Goal: Transaction & Acquisition: Book appointment/travel/reservation

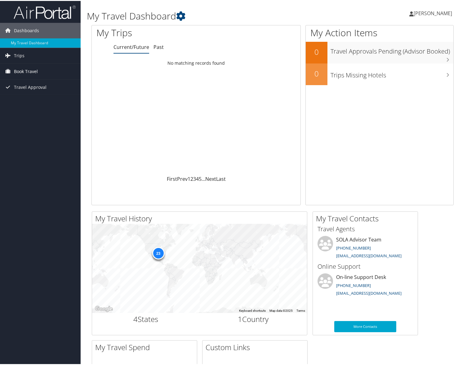
click at [27, 69] on span "Book Travel" at bounding box center [26, 70] width 24 height 15
click at [28, 94] on link "Book/Manage Online Trips" at bounding box center [40, 92] width 81 height 9
